Goal: Task Accomplishment & Management: Manage account settings

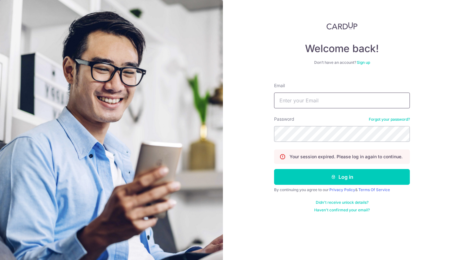
type input "[EMAIL_ADDRESS][DOMAIN_NAME]"
click at [318, 177] on button "Log in" at bounding box center [342, 177] width 136 height 16
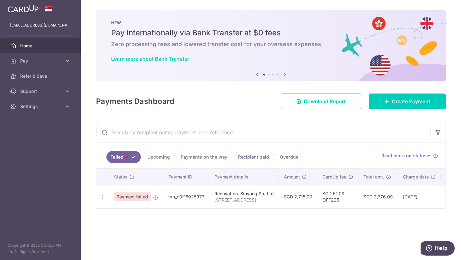
drag, startPoint x: 266, startPoint y: 208, endPoint x: 289, endPoint y: 208, distance: 22.7
click at [289, 208] on div "Status Payment ID Payment details Amount CardUp fee Total amt. Charge date Due …" at bounding box center [270, 187] width 349 height 39
click at [339, 213] on div "× Pause Schedule Pause all future payments in this series Pause just this one p…" at bounding box center [271, 130] width 380 height 260
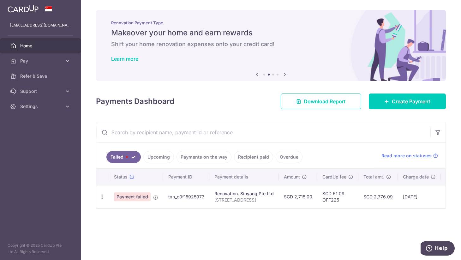
click at [102, 195] on icon "button" at bounding box center [102, 196] width 7 height 7
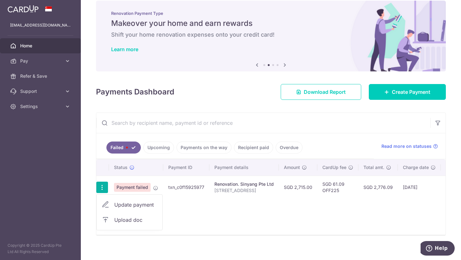
scroll to position [18, 0]
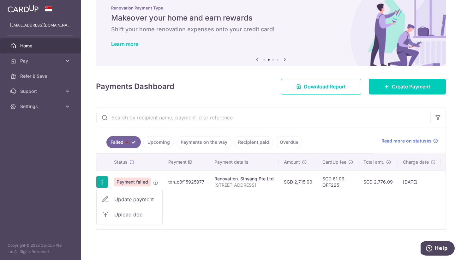
click at [249, 195] on div "Status Payment ID Payment details Amount CardUp fee Total amt. Charge date Due …" at bounding box center [270, 191] width 349 height 75
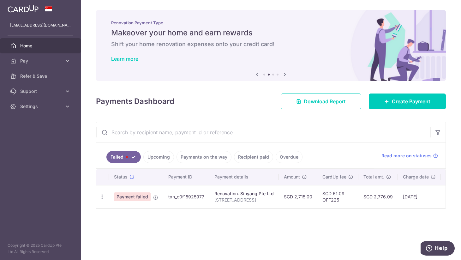
click at [163, 158] on link "Upcoming" at bounding box center [158, 157] width 31 height 12
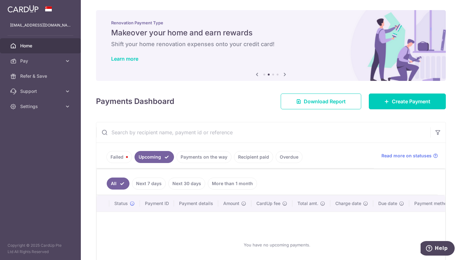
click at [213, 161] on link "Payments on the way" at bounding box center [203, 157] width 55 height 12
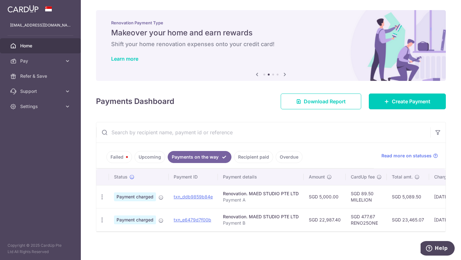
click at [260, 159] on link "Recipient paid" at bounding box center [253, 157] width 39 height 12
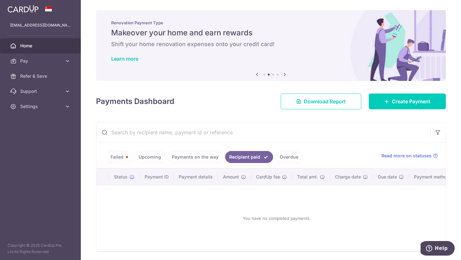
click at [197, 157] on link "Payments on the way" at bounding box center [195, 157] width 55 height 12
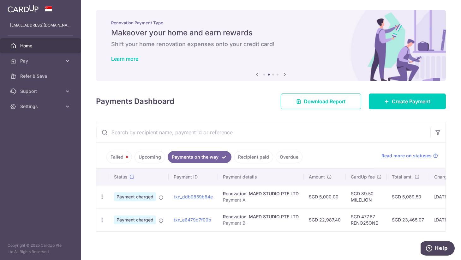
click at [157, 158] on link "Upcoming" at bounding box center [149, 157] width 31 height 12
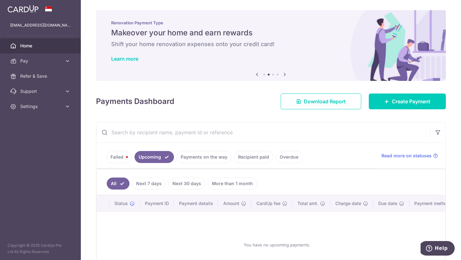
click at [209, 160] on link "Payments on the way" at bounding box center [203, 157] width 55 height 12
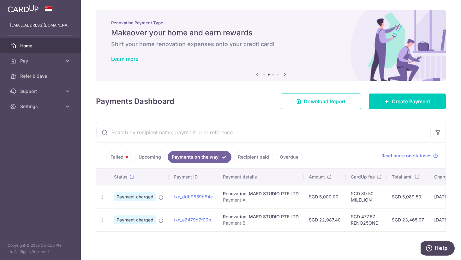
click at [252, 159] on link "Recipient paid" at bounding box center [253, 157] width 39 height 12
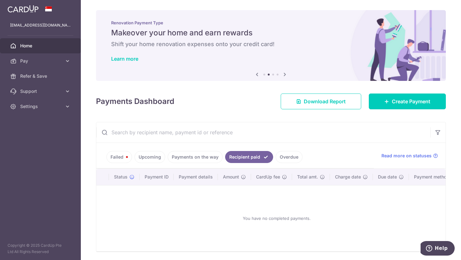
click at [286, 158] on link "Overdue" at bounding box center [288, 157] width 27 height 12
click at [172, 156] on link "Payments on the way" at bounding box center [195, 157] width 55 height 12
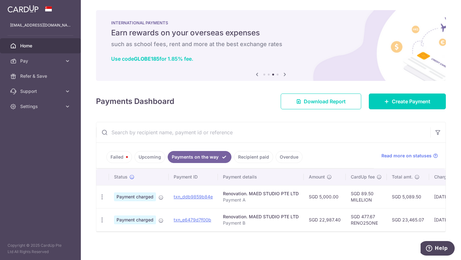
drag, startPoint x: 146, startPoint y: 156, endPoint x: 133, endPoint y: 156, distance: 12.6
click at [145, 156] on link "Upcoming" at bounding box center [149, 157] width 31 height 12
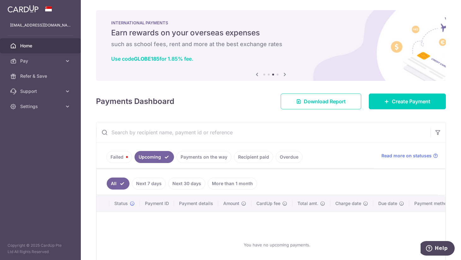
click at [123, 156] on link "Failed" at bounding box center [119, 157] width 26 height 12
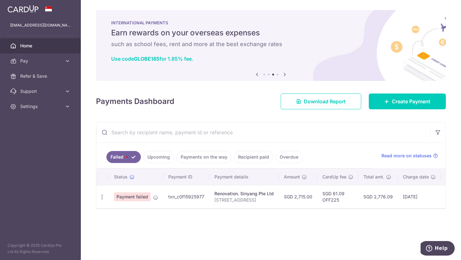
click at [228, 97] on div "Payments Dashboard Download Report Create Payment" at bounding box center [271, 100] width 350 height 18
click at [102, 195] on icon "button" at bounding box center [102, 196] width 7 height 7
click at [140, 217] on span "Update payment" at bounding box center [135, 214] width 43 height 8
radio input "true"
type input "2,715.00"
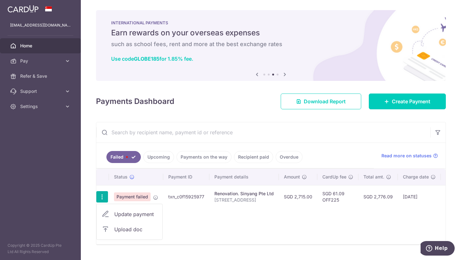
type input "28 Bayshore Rd 07-05"
type input "Remainder (after initial deposit)"
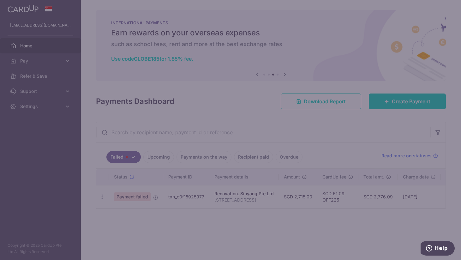
type input "OFF225"
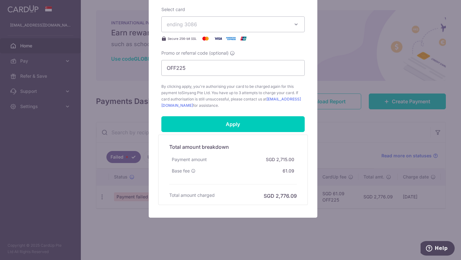
scroll to position [300, 0]
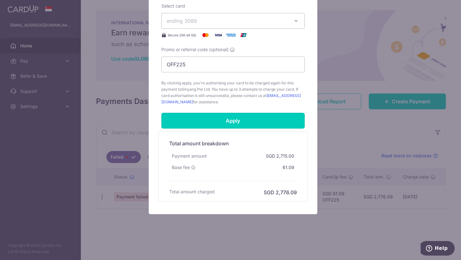
click at [259, 118] on input "Apply" at bounding box center [232, 121] width 143 height 16
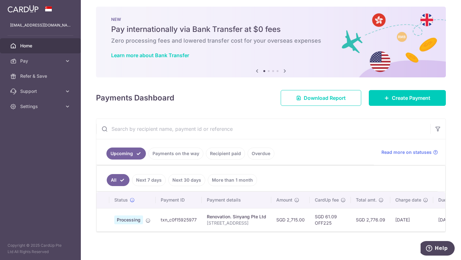
scroll to position [9, 0]
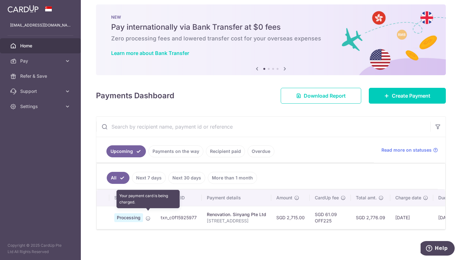
click at [149, 216] on icon at bounding box center [147, 218] width 5 height 5
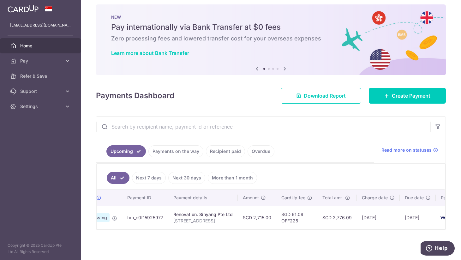
scroll to position [0, 71]
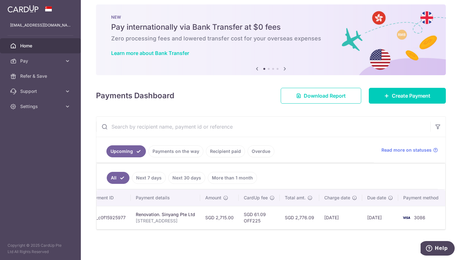
click at [286, 244] on div "× Pause Schedule Pause all future payments in this series Pause just this one p…" at bounding box center [271, 130] width 380 height 260
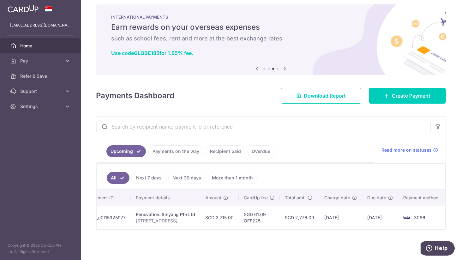
drag, startPoint x: 308, startPoint y: 223, endPoint x: 303, endPoint y: 224, distance: 5.5
click at [305, 223] on td "SGD 2,776.09" at bounding box center [299, 217] width 39 height 23
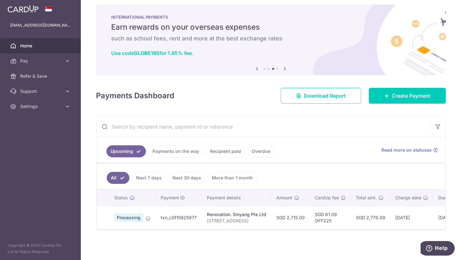
click at [187, 243] on div "× Pause Schedule Pause all future payments in this series Pause just this one p…" at bounding box center [271, 130] width 380 height 260
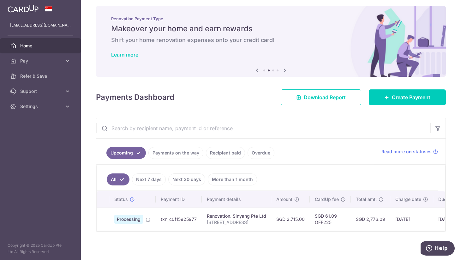
scroll to position [9, 0]
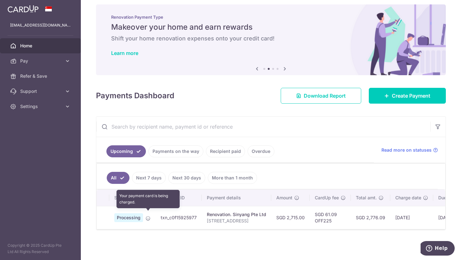
click at [149, 216] on icon at bounding box center [147, 218] width 5 height 5
click at [346, 174] on ul "All Next 7 days Next 30 days More than 1 month" at bounding box center [267, 176] width 341 height 26
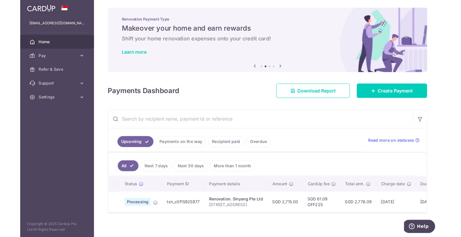
scroll to position [0, 0]
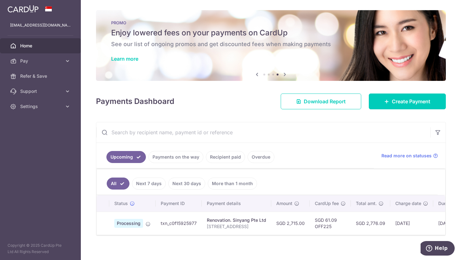
click at [355, 136] on input "text" at bounding box center [263, 132] width 334 height 20
